Goal: Task Accomplishment & Management: Use online tool/utility

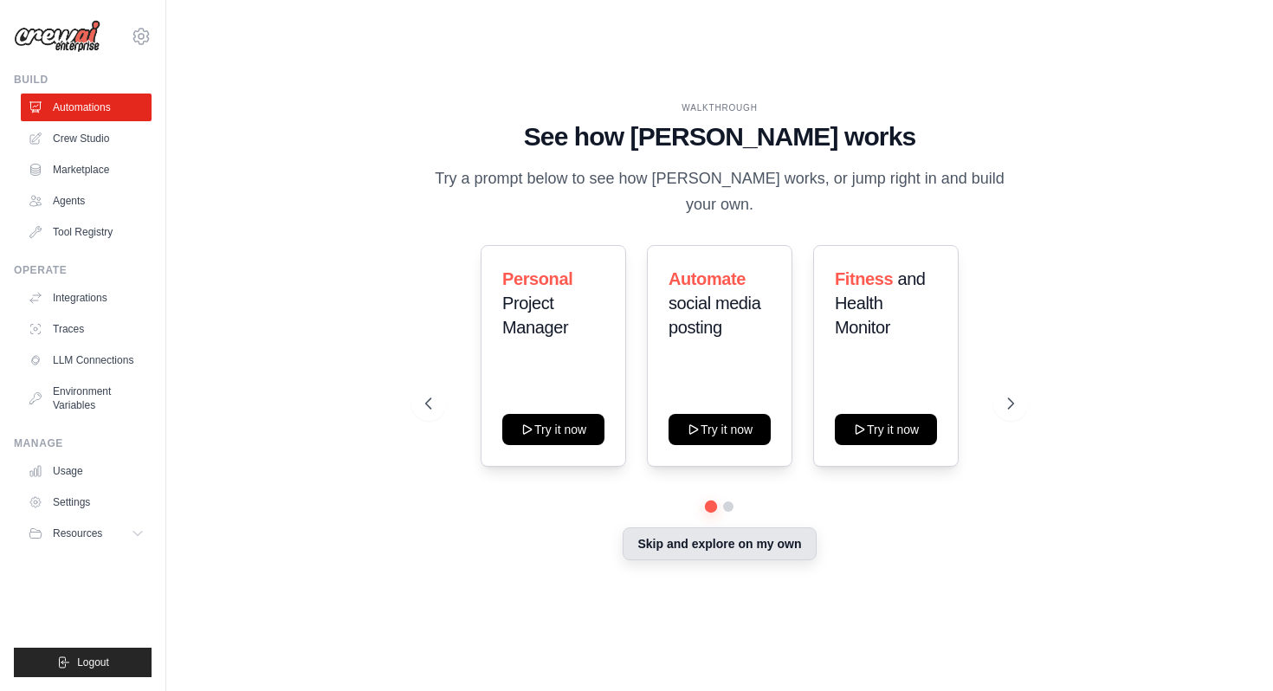
click at [693, 538] on button "Skip and explore on my own" at bounding box center [718, 543] width 193 height 33
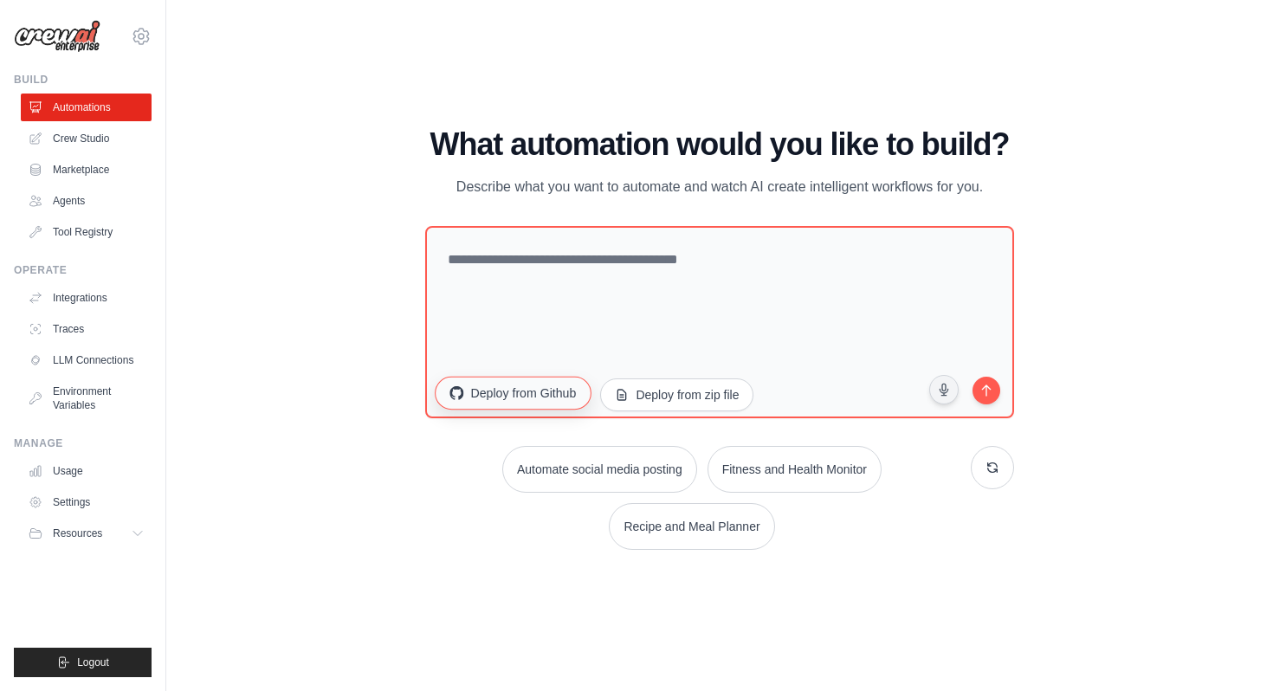
click at [539, 399] on button "Deploy from Github" at bounding box center [513, 393] width 156 height 33
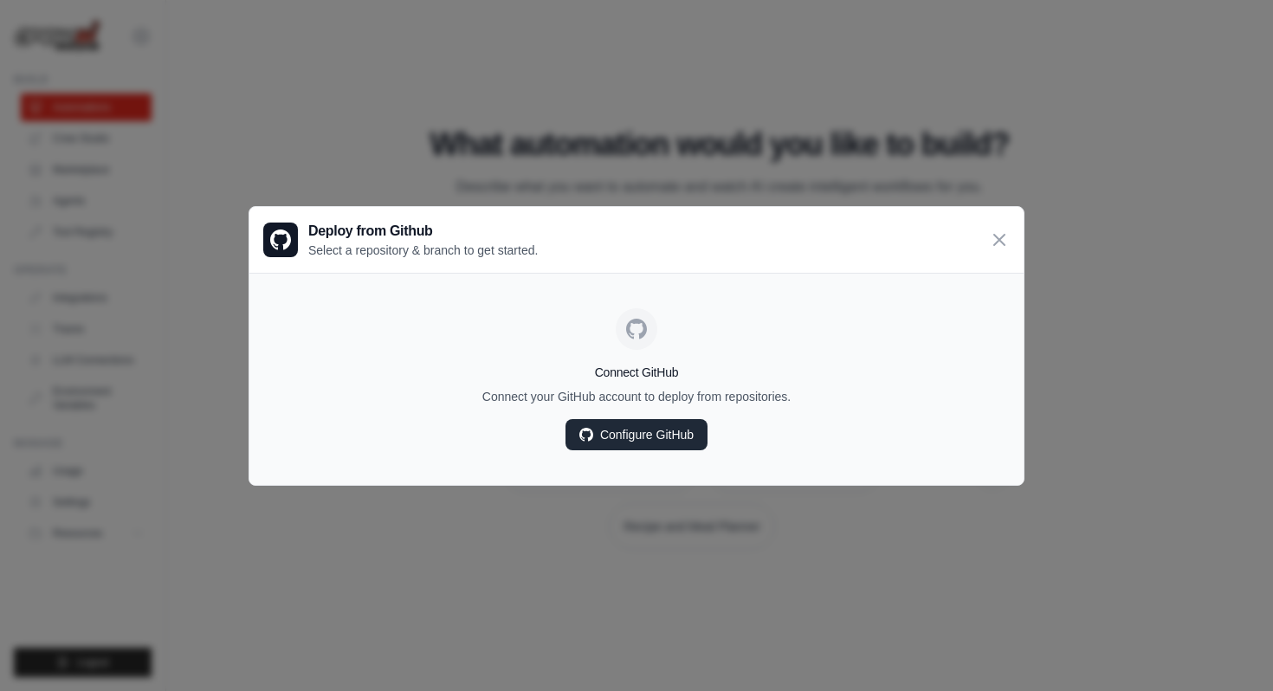
click at [607, 429] on link "Configure GitHub" at bounding box center [636, 434] width 142 height 31
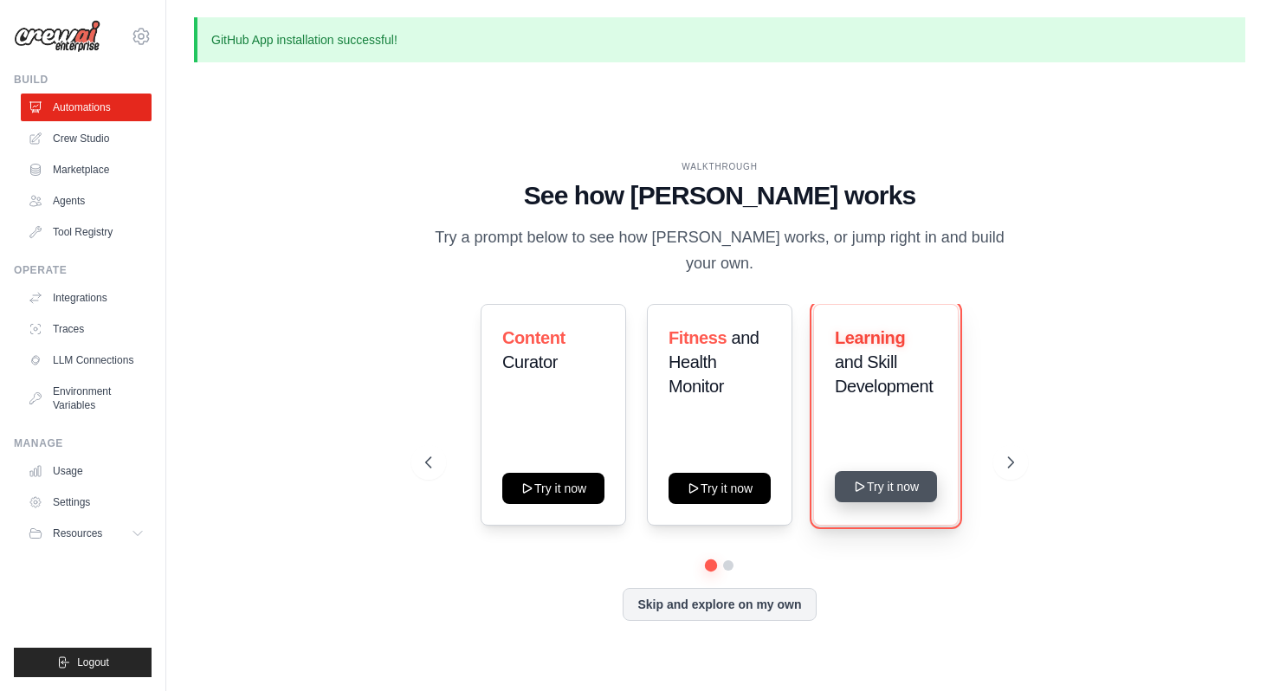
click at [889, 471] on button "Try it now" at bounding box center [886, 486] width 102 height 31
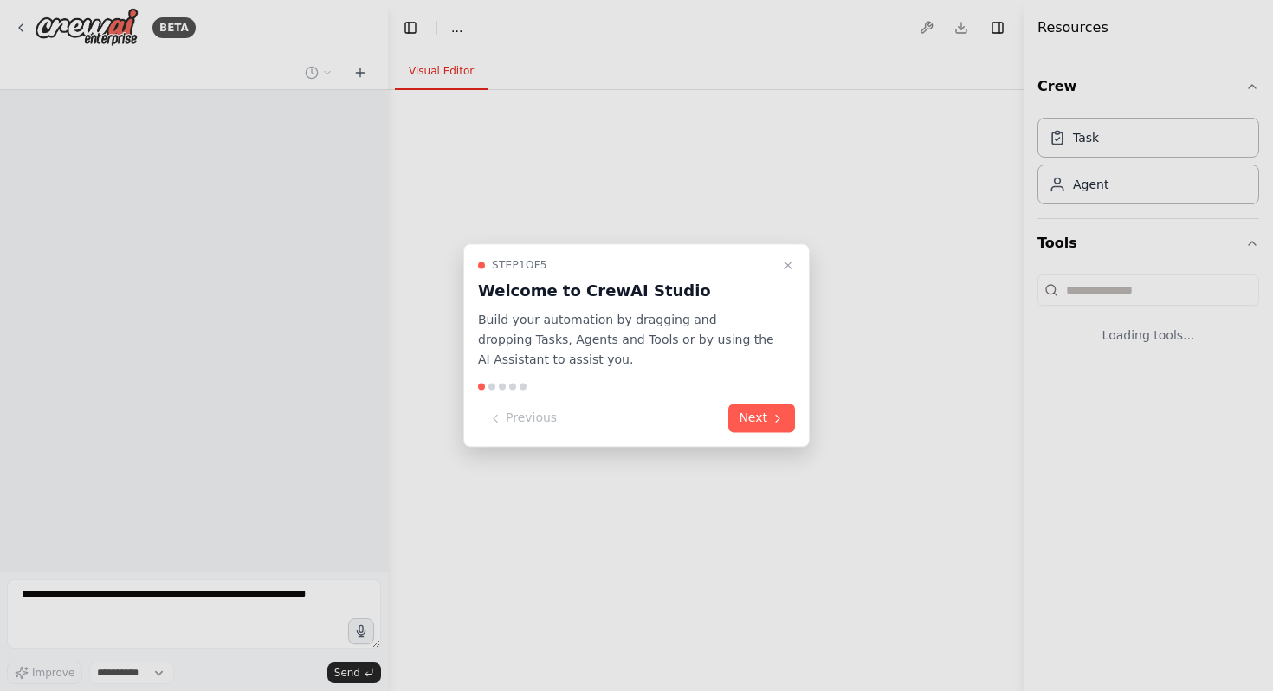
select select "****"
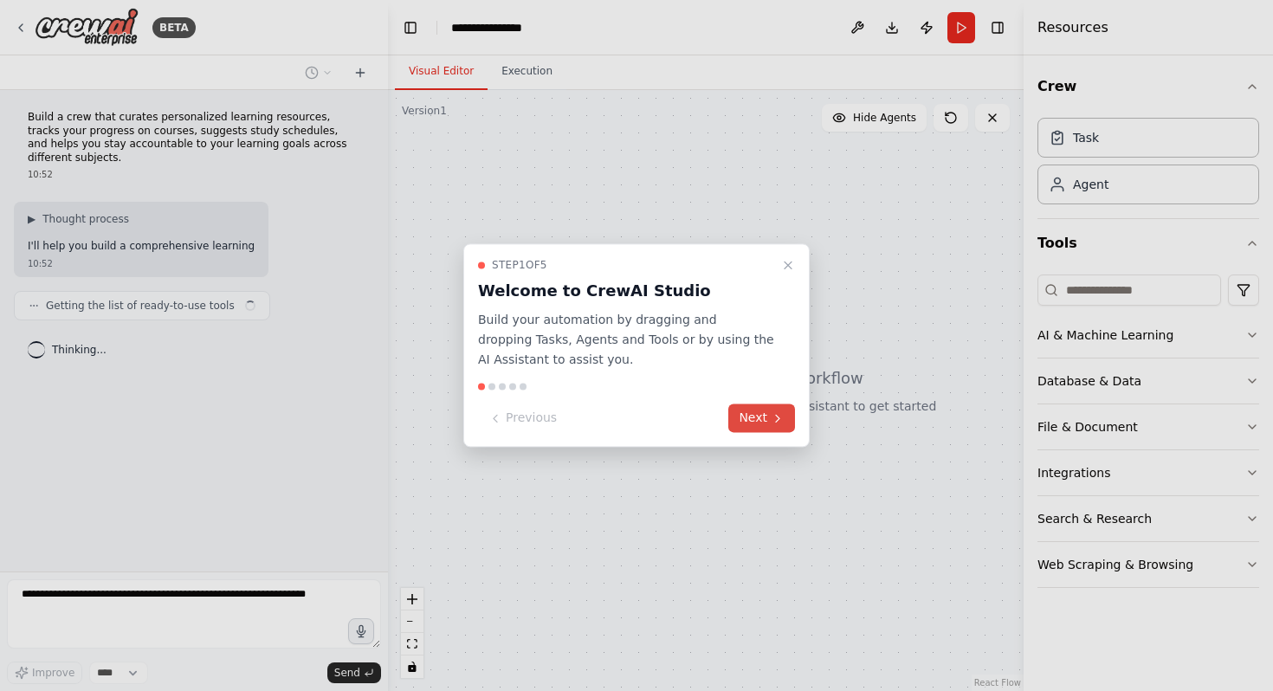
click at [761, 417] on button "Next" at bounding box center [761, 418] width 67 height 29
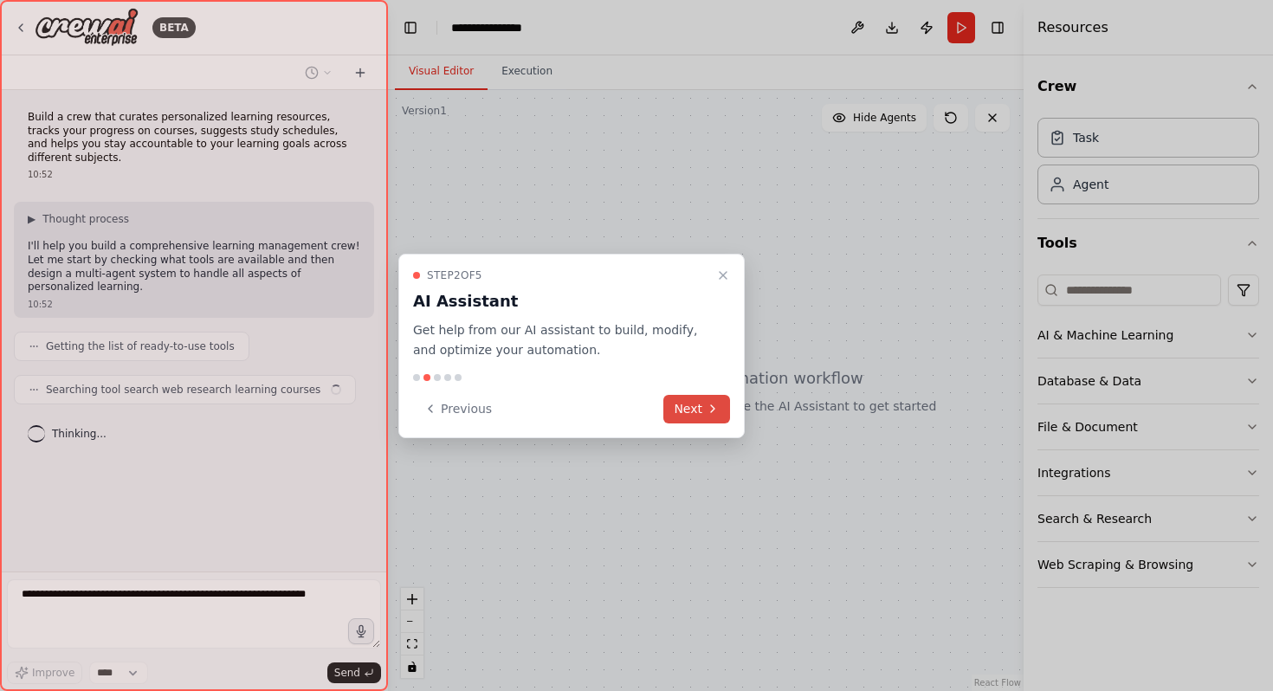
click at [693, 409] on button "Next" at bounding box center [696, 409] width 67 height 29
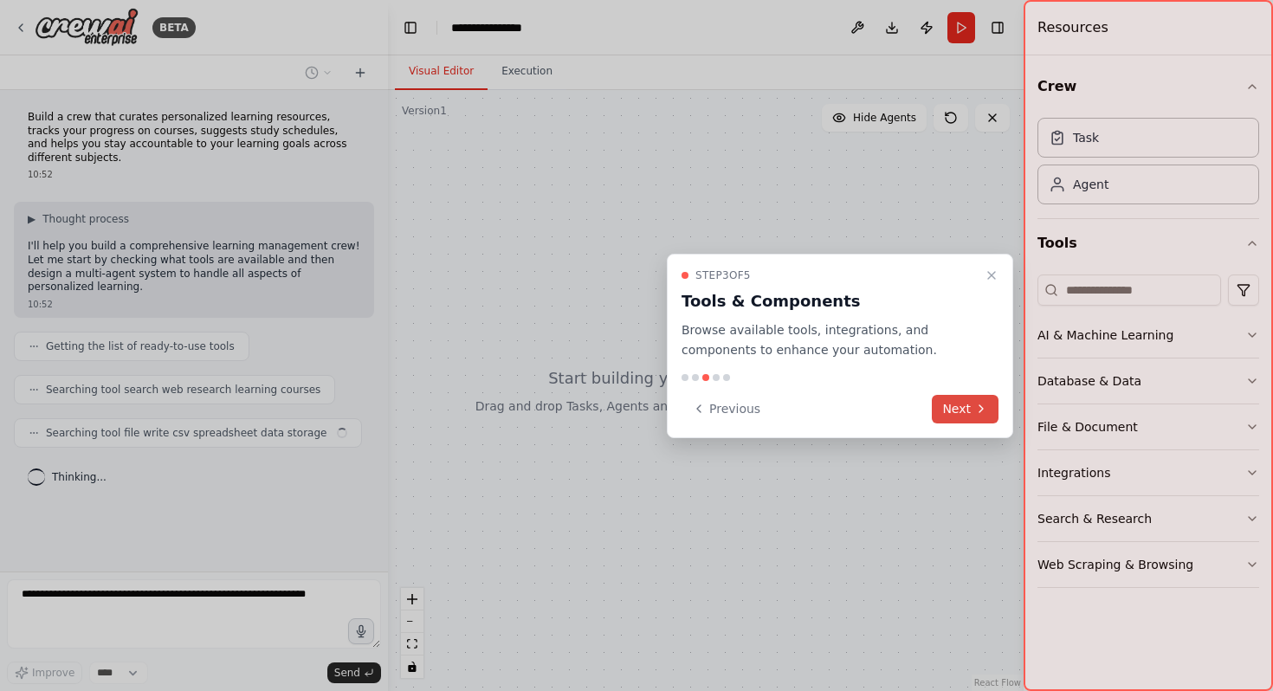
click at [950, 412] on button "Next" at bounding box center [964, 409] width 67 height 29
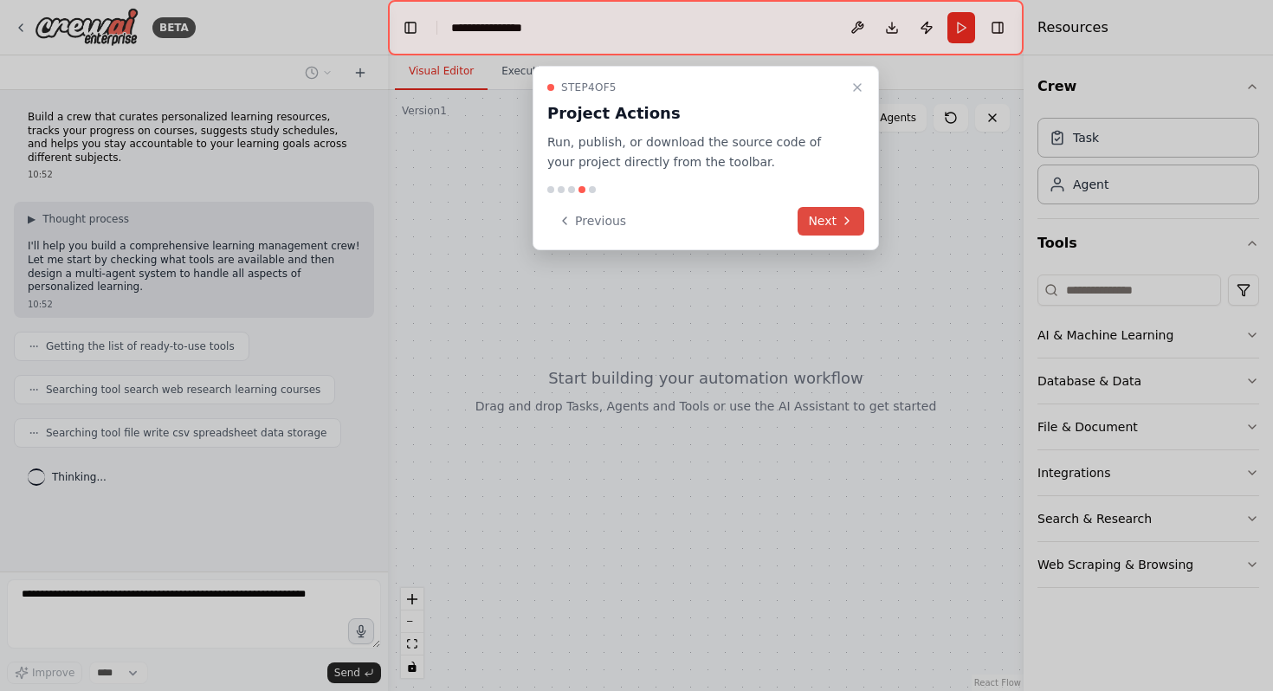
click at [824, 218] on button "Next" at bounding box center [830, 221] width 67 height 29
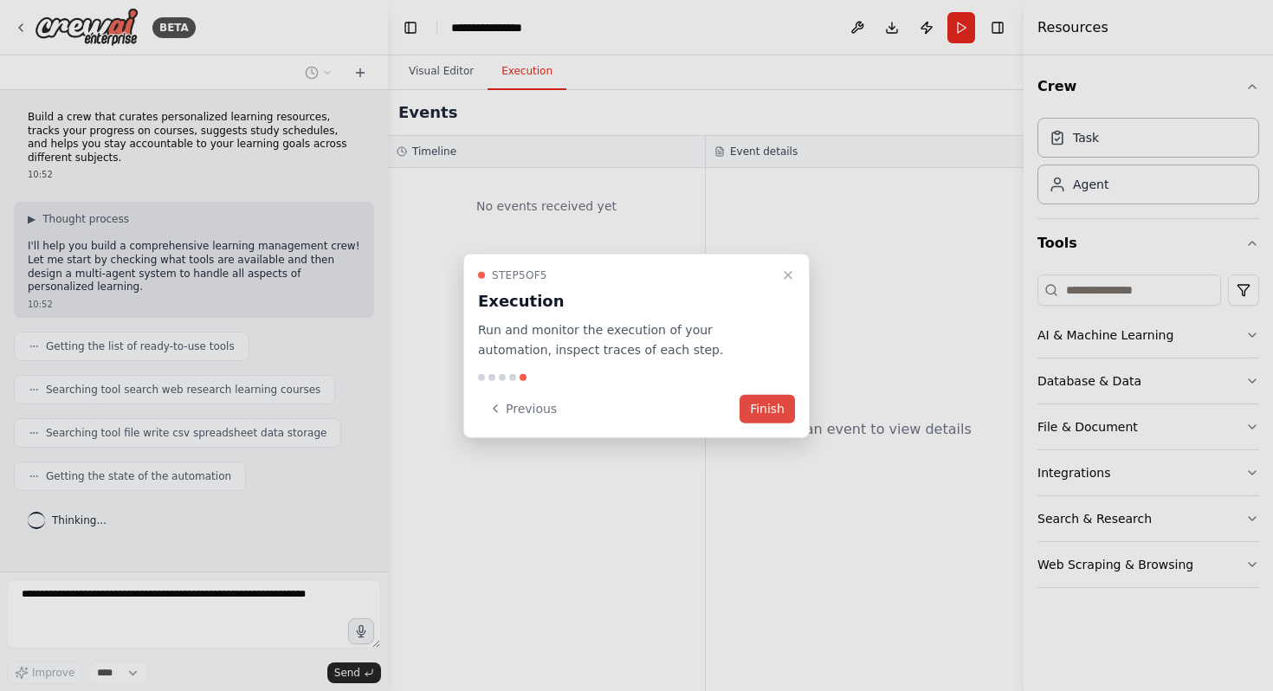
click at [778, 415] on button "Finish" at bounding box center [766, 408] width 55 height 29
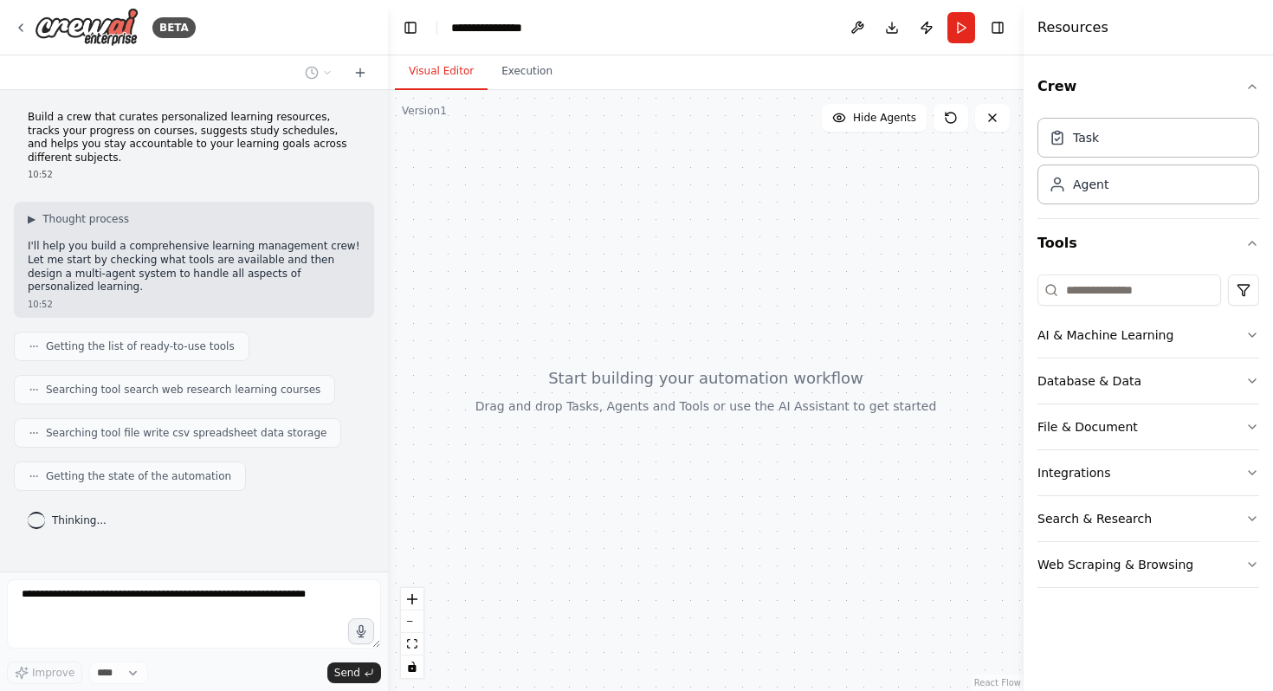
click at [548, 242] on div at bounding box center [705, 390] width 635 height 601
drag, startPoint x: 548, startPoint y: 242, endPoint x: 582, endPoint y: 353, distance: 115.8
click at [582, 354] on div at bounding box center [705, 390] width 635 height 601
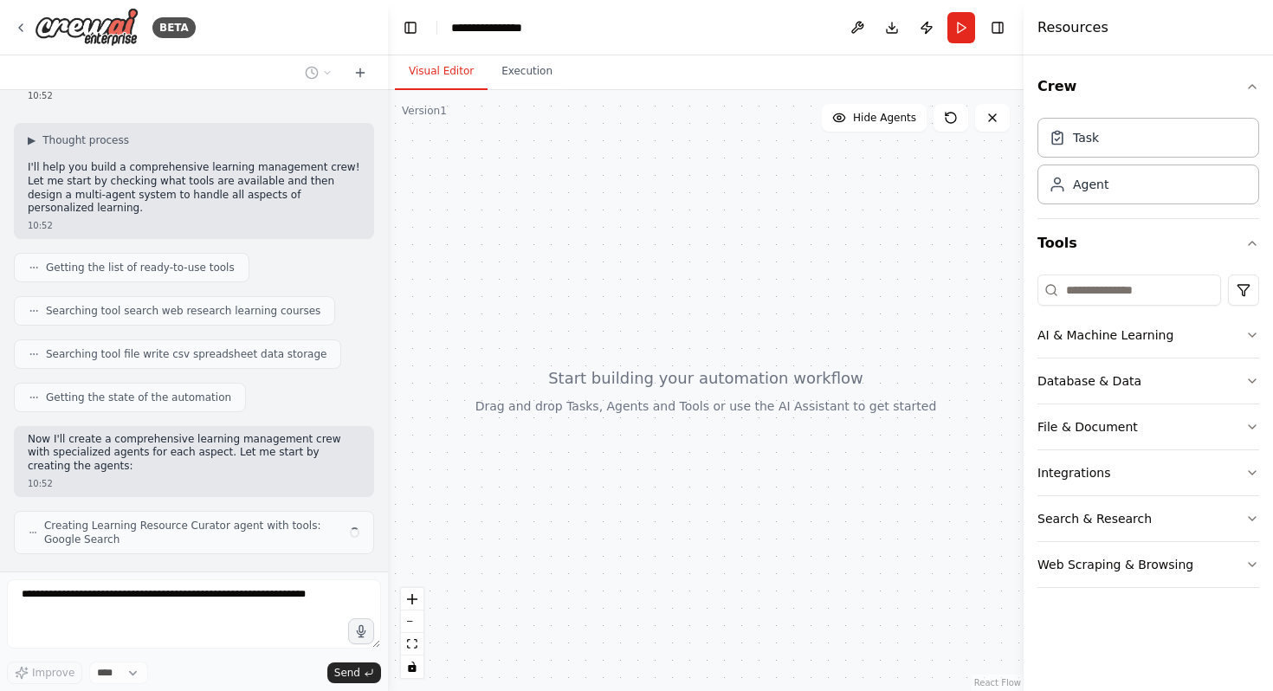
scroll to position [92, 0]
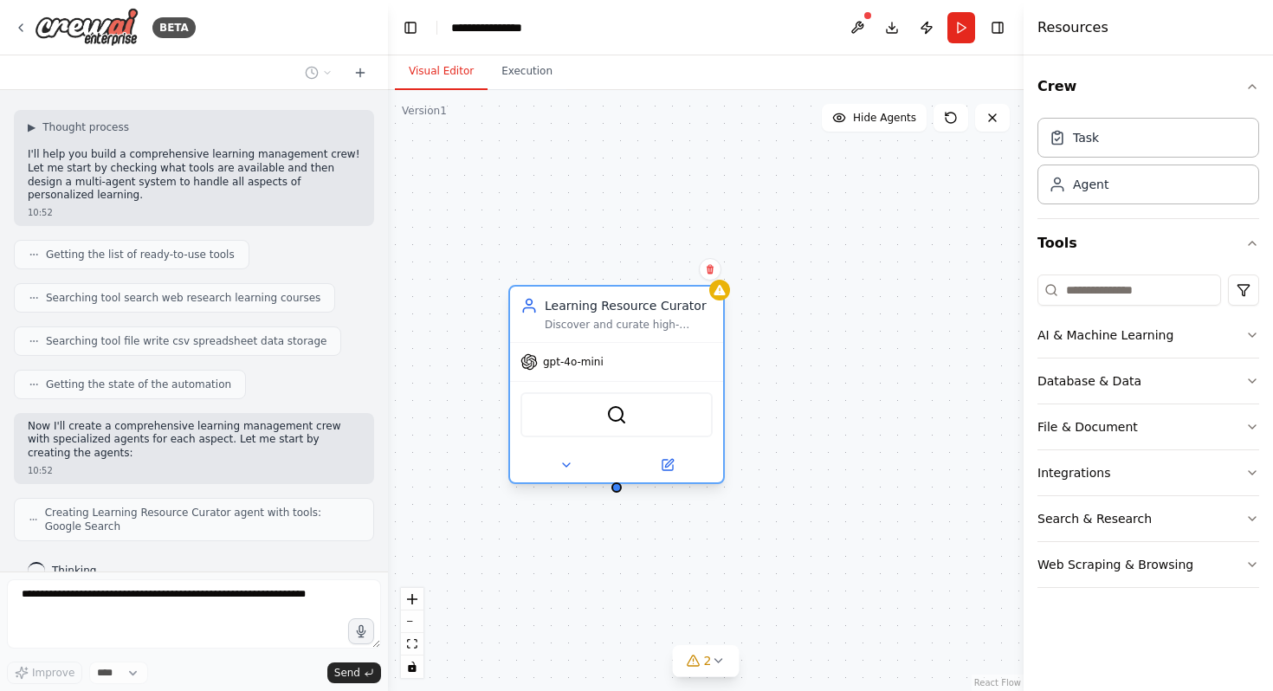
click at [590, 364] on span "gpt-4o-mini" at bounding box center [573, 362] width 61 height 14
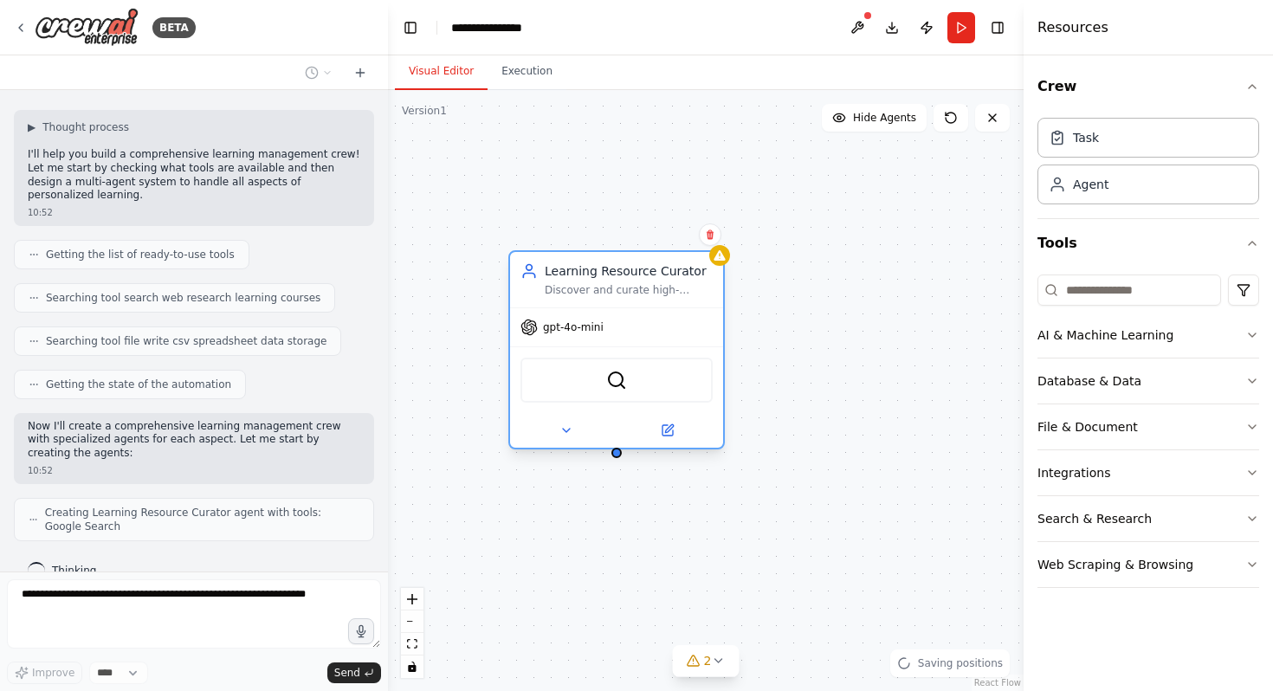
scroll to position [149, 0]
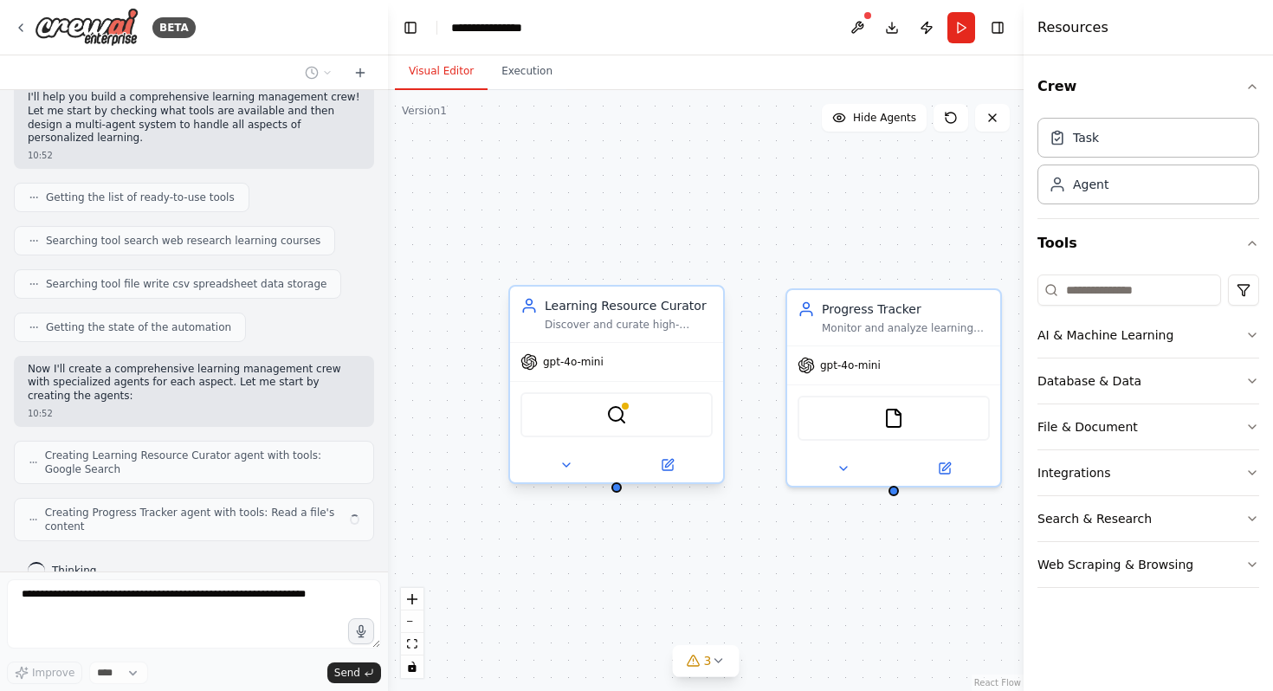
drag, startPoint x: 649, startPoint y: 445, endPoint x: 667, endPoint y: 355, distance: 91.7
click at [667, 355] on div "gpt-4o-mini SerplyWebSearchTool" at bounding box center [616, 412] width 213 height 140
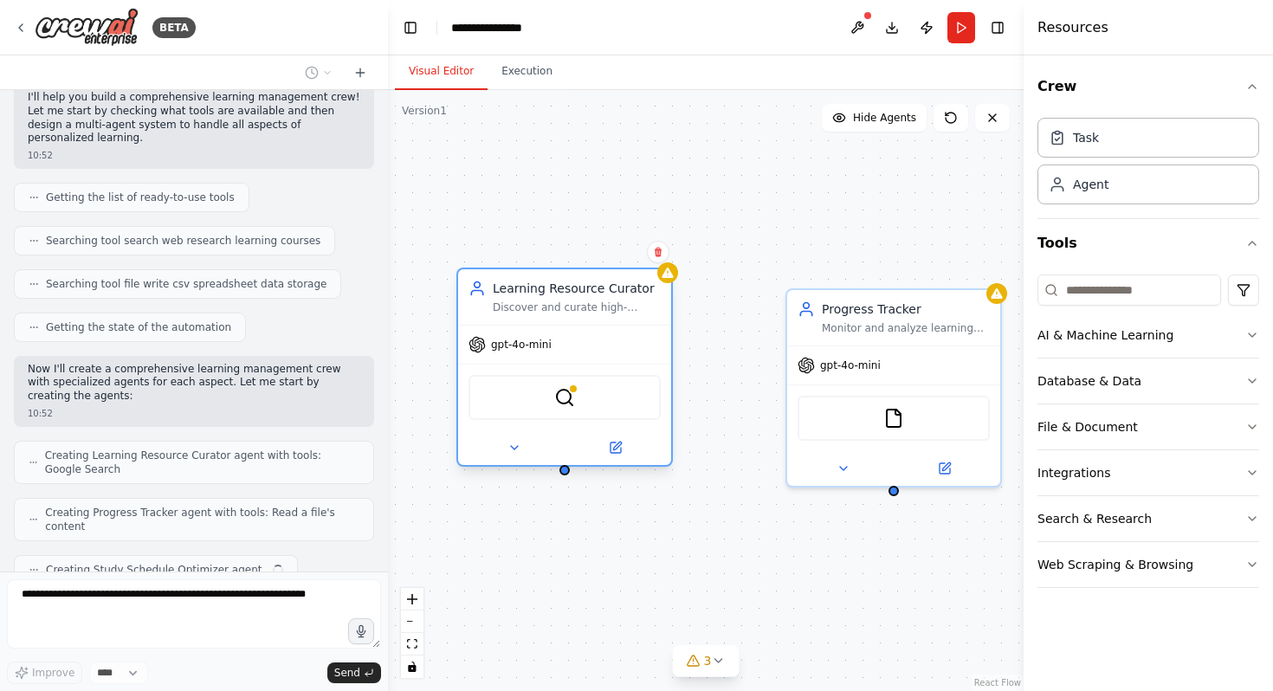
scroll to position [192, 0]
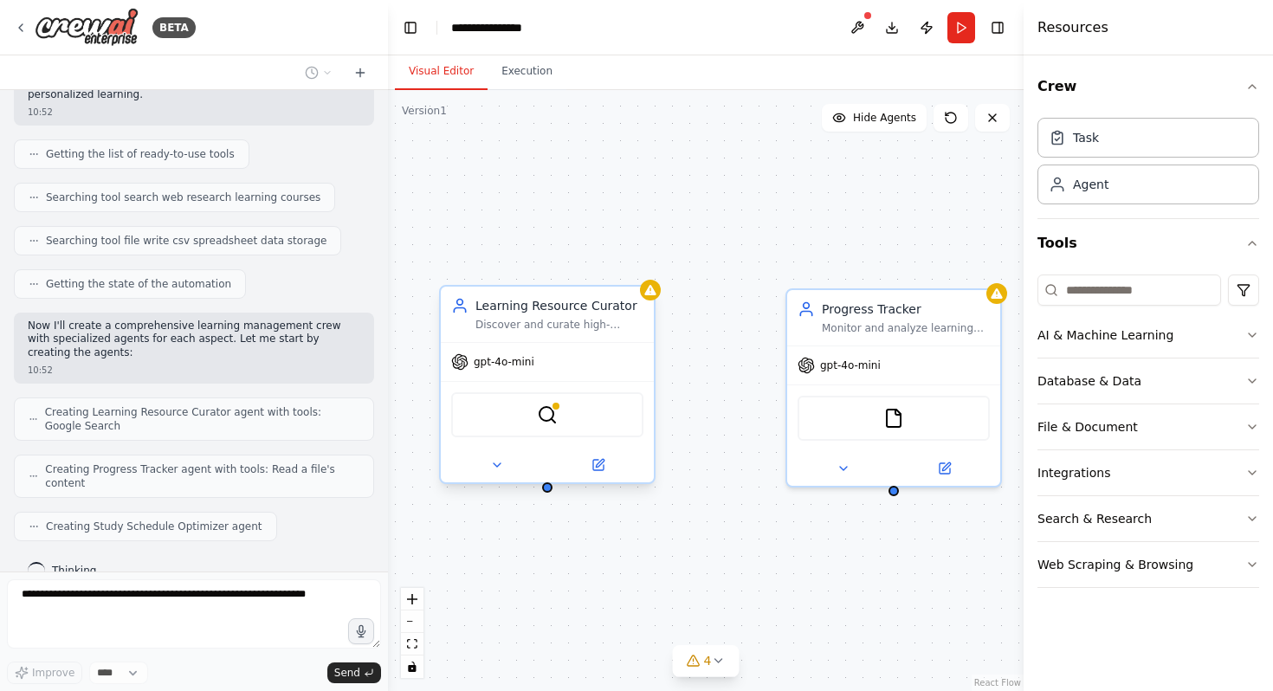
drag, startPoint x: 667, startPoint y: 338, endPoint x: 588, endPoint y: 418, distance: 113.2
click at [588, 418] on div "SerplyWebSearchTool" at bounding box center [547, 414] width 192 height 45
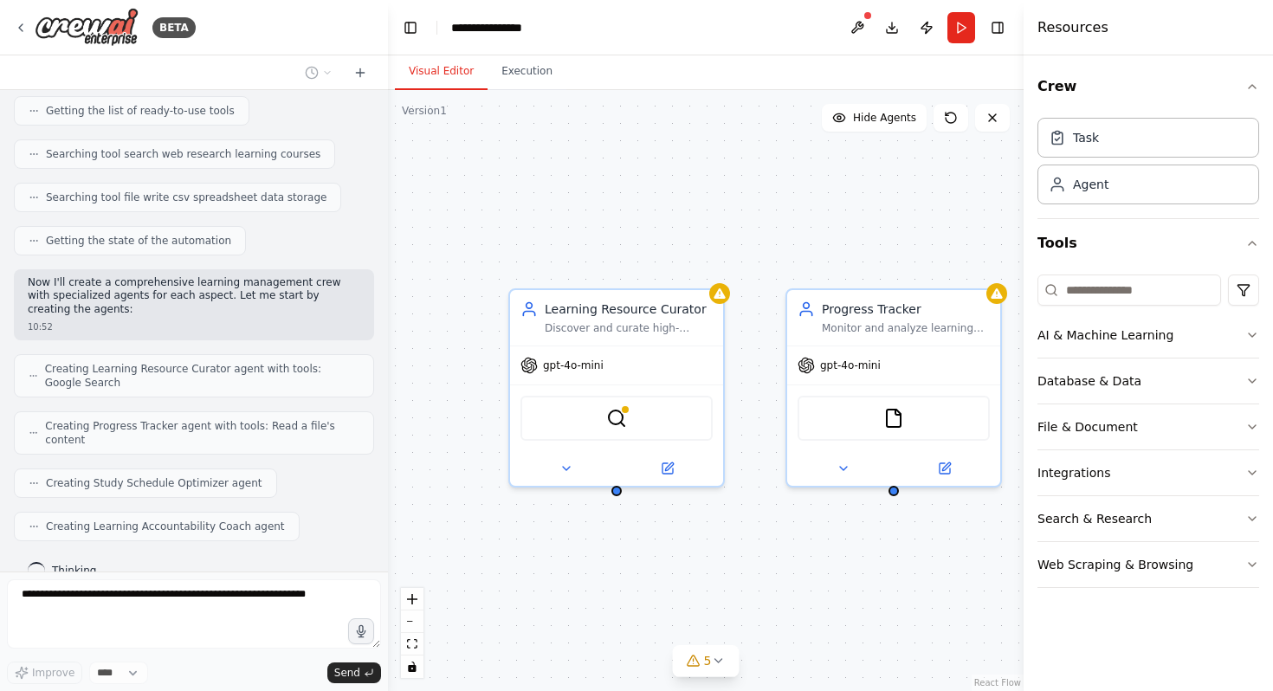
click at [731, 527] on div "Learning Resource Curator Discover and curate high-quality, personalized learni…" at bounding box center [705, 390] width 635 height 601
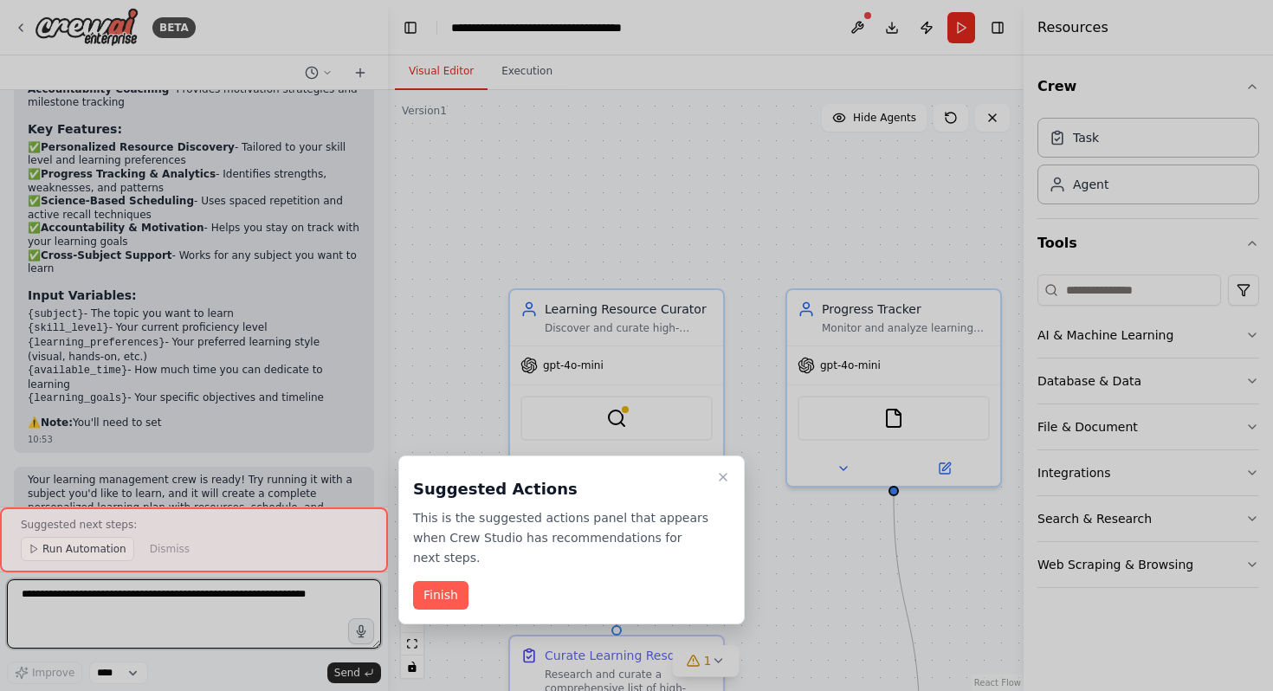
scroll to position [1456, 0]
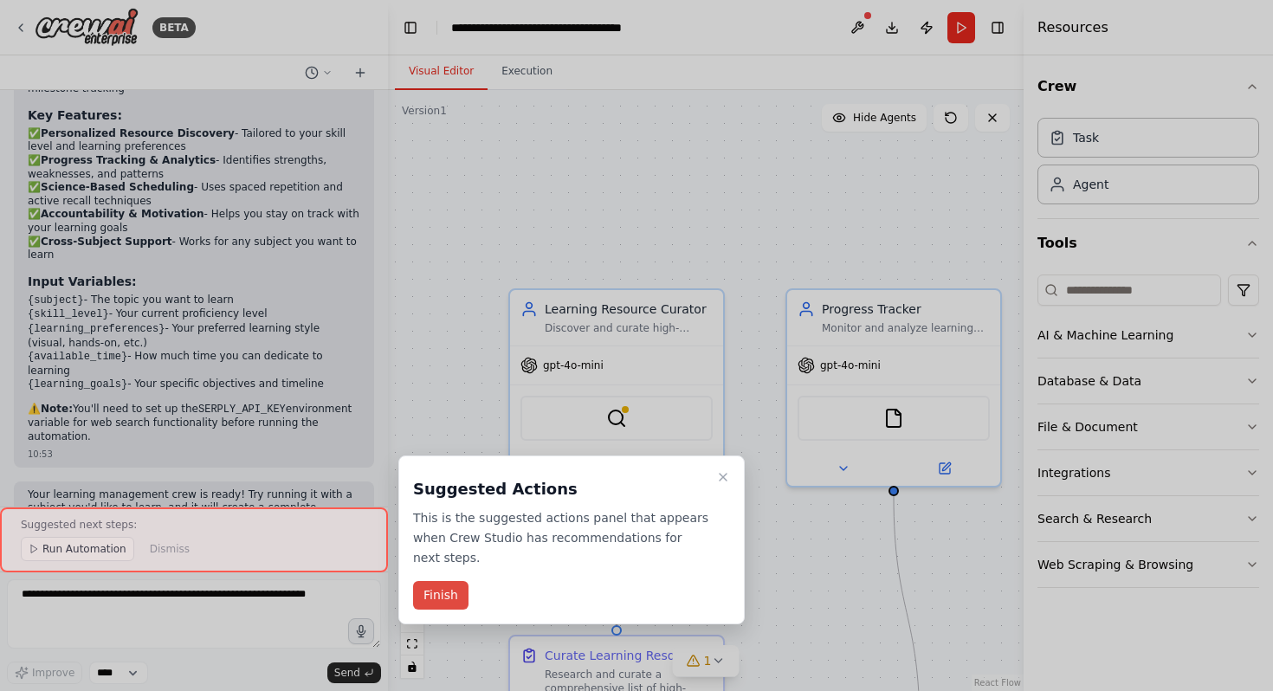
click at [438, 600] on button "Finish" at bounding box center [440, 595] width 55 height 29
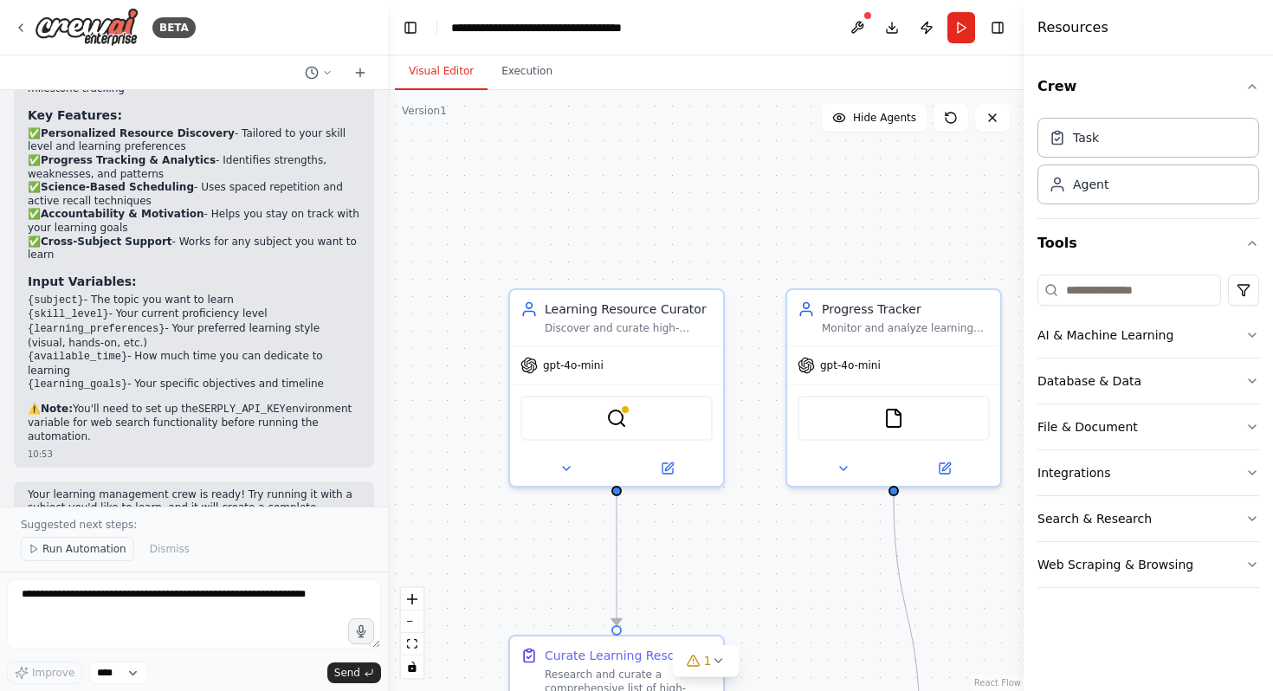
click at [64, 551] on span "Run Automation" at bounding box center [84, 549] width 84 height 14
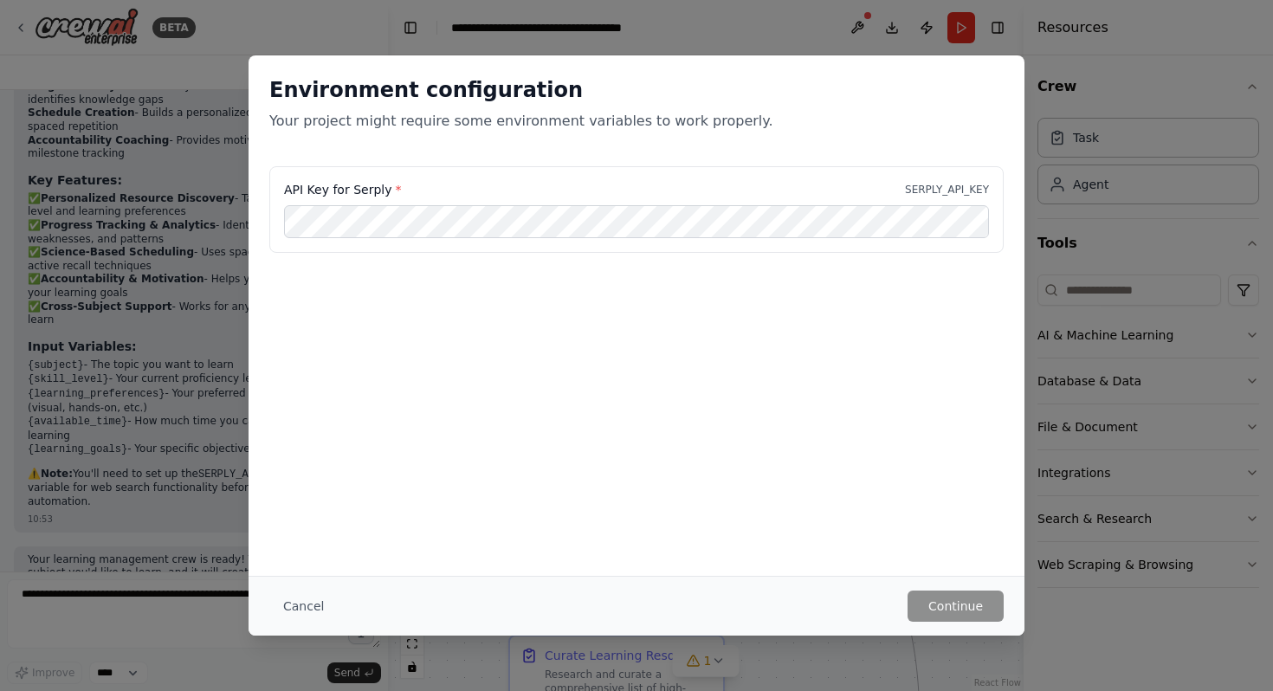
click at [895, 203] on div "API Key for Serply * SERPLY_API_KEY" at bounding box center [636, 209] width 734 height 87
click at [849, 244] on div "API Key for Serply * SERPLY_API_KEY" at bounding box center [636, 209] width 734 height 87
click at [950, 609] on button "Continue" at bounding box center [955, 605] width 96 height 31
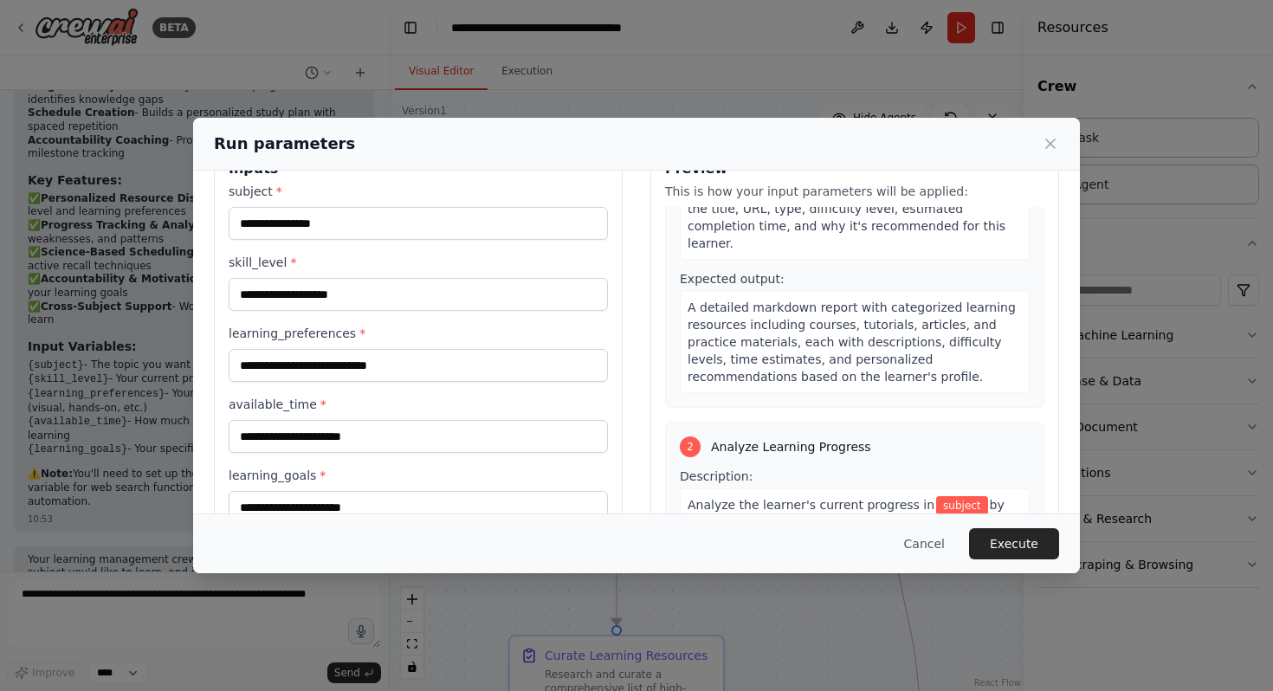
scroll to position [221, 0]
